Goal: Download file/media

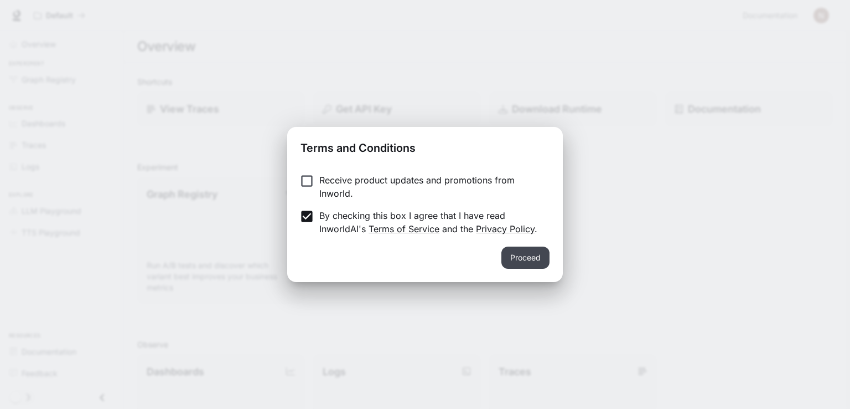
click at [538, 261] on button "Proceed" at bounding box center [526, 257] width 48 height 22
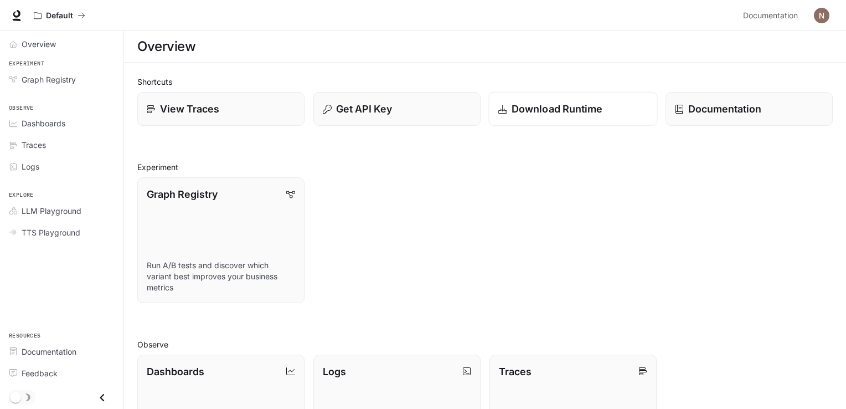
click at [565, 120] on link "Download Runtime" at bounding box center [572, 109] width 169 height 34
click at [556, 116] on link "Download Runtime" at bounding box center [572, 109] width 169 height 34
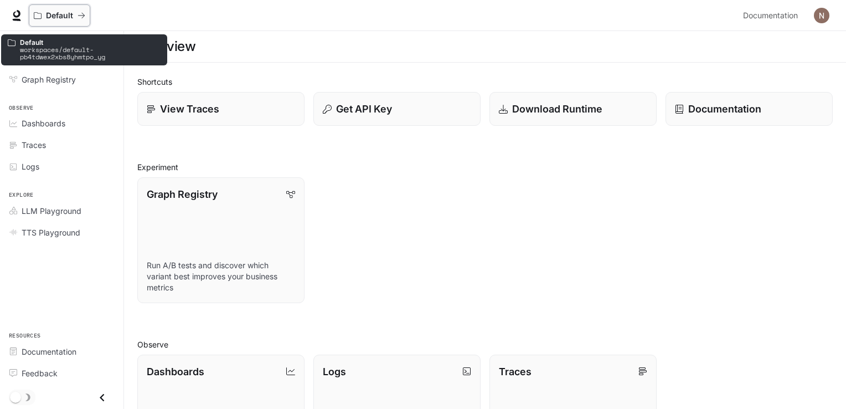
click at [61, 18] on p "Default" at bounding box center [59, 15] width 27 height 9
